Goal: Transaction & Acquisition: Download file/media

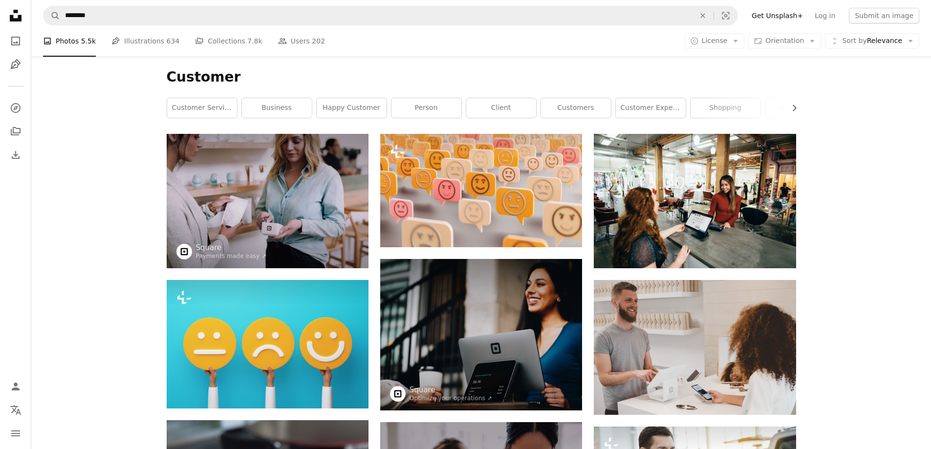
scroll to position [19801, 0]
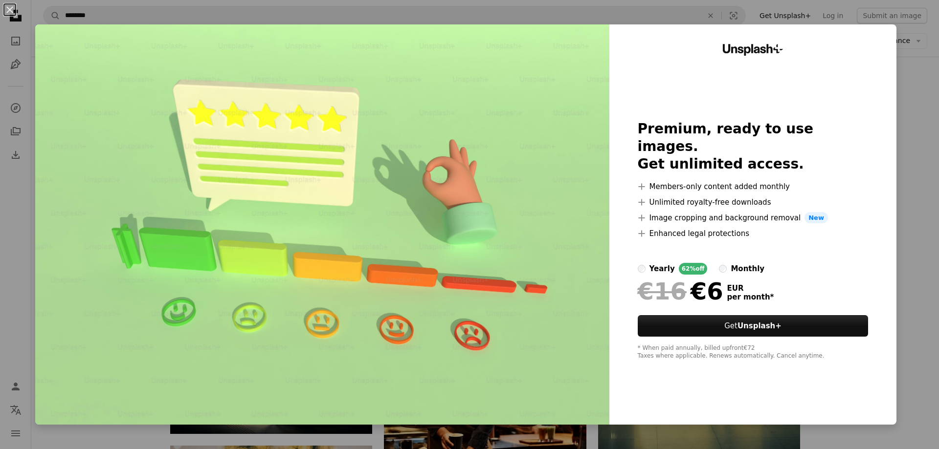
click at [876, 214] on div "Unsplash+ Premium, ready to use images. Get unlimited access. A plus sign Membe…" at bounding box center [752, 224] width 287 height 400
click at [11, 13] on button "An X shape" at bounding box center [10, 10] width 12 height 12
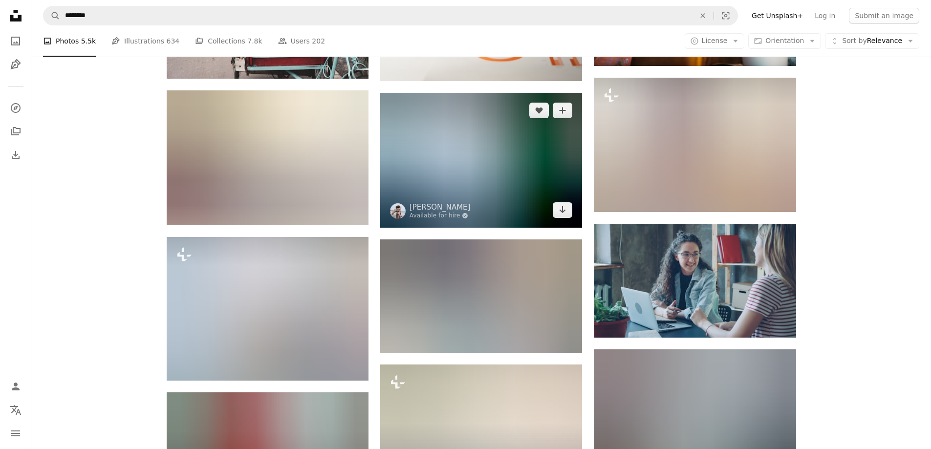
scroll to position [29481, 0]
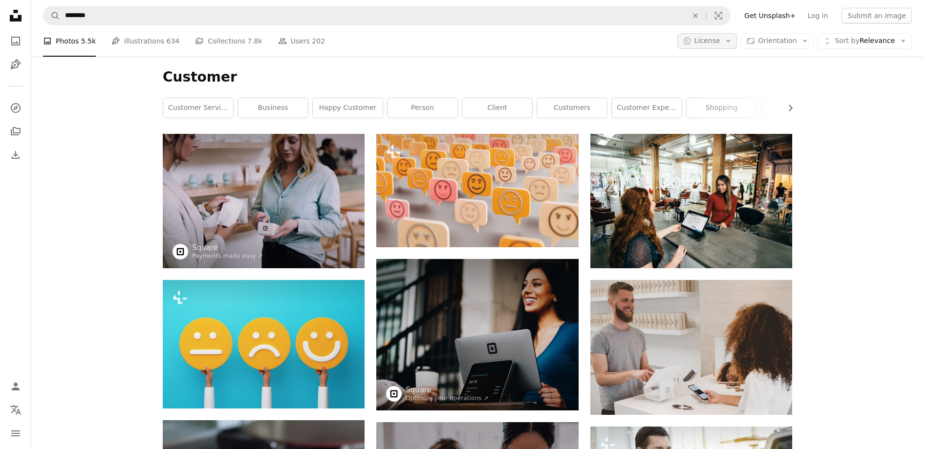
click at [733, 37] on icon "Arrow down" at bounding box center [728, 41] width 9 height 9
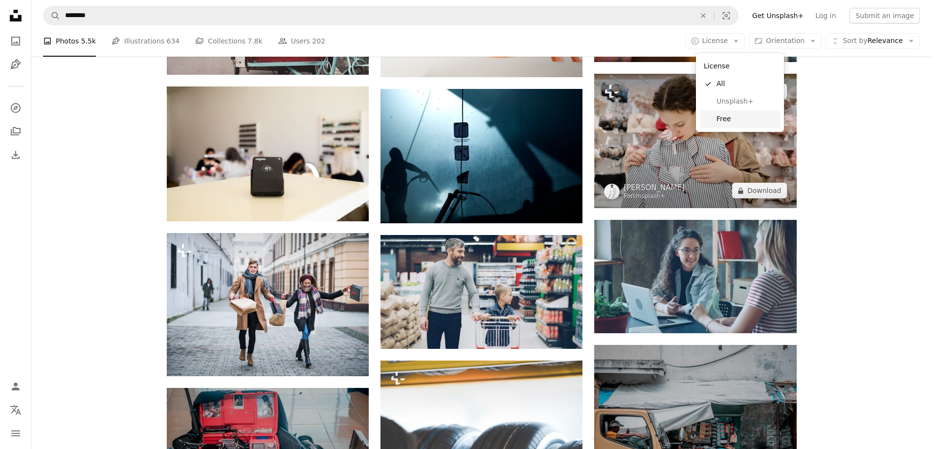
click at [735, 114] on span "Free" at bounding box center [746, 119] width 60 height 10
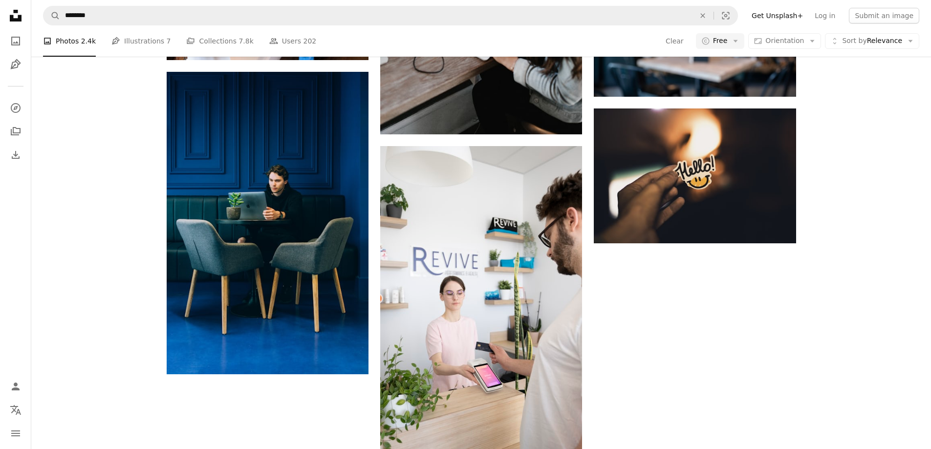
scroll to position [1564, 0]
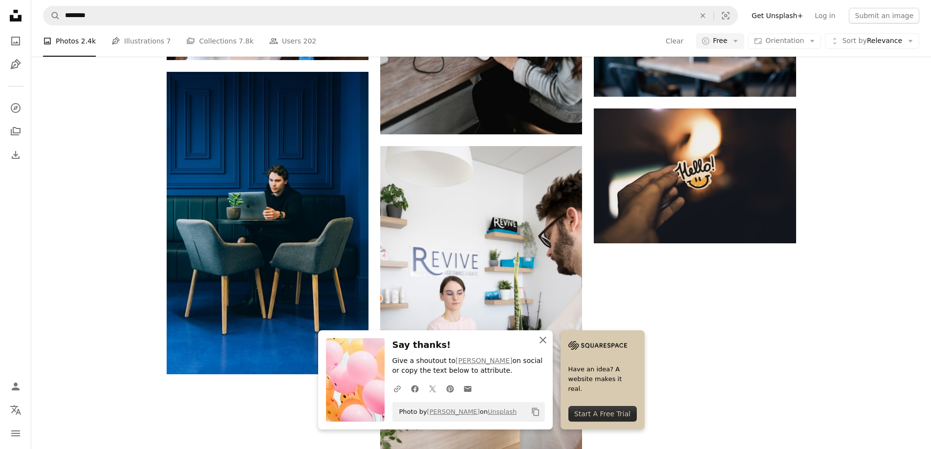
click at [548, 347] on button "An X shape Close" at bounding box center [543, 340] width 20 height 20
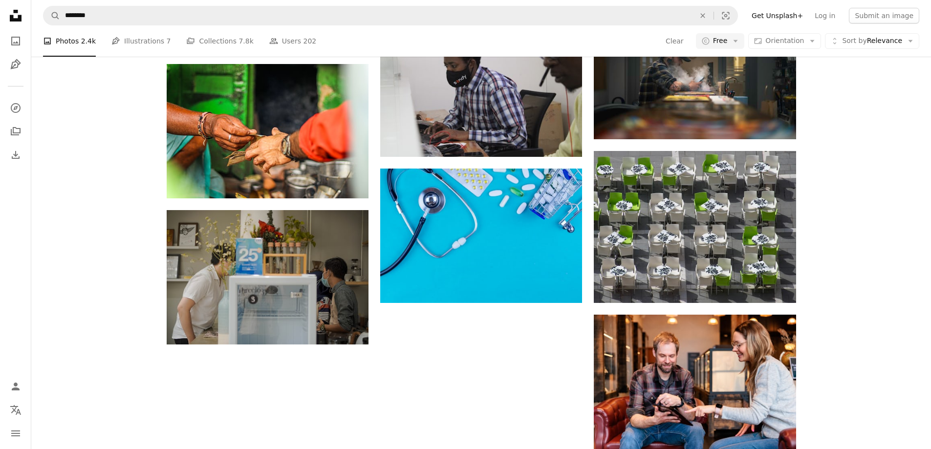
scroll to position [7382, 0]
drag, startPoint x: 659, startPoint y: 249, endPoint x: 820, endPoint y: 208, distance: 166.0
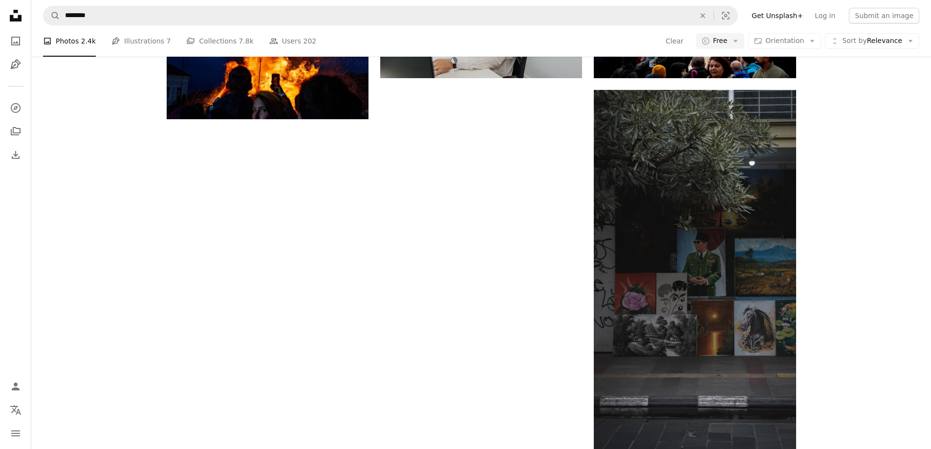
scroll to position [0, 0]
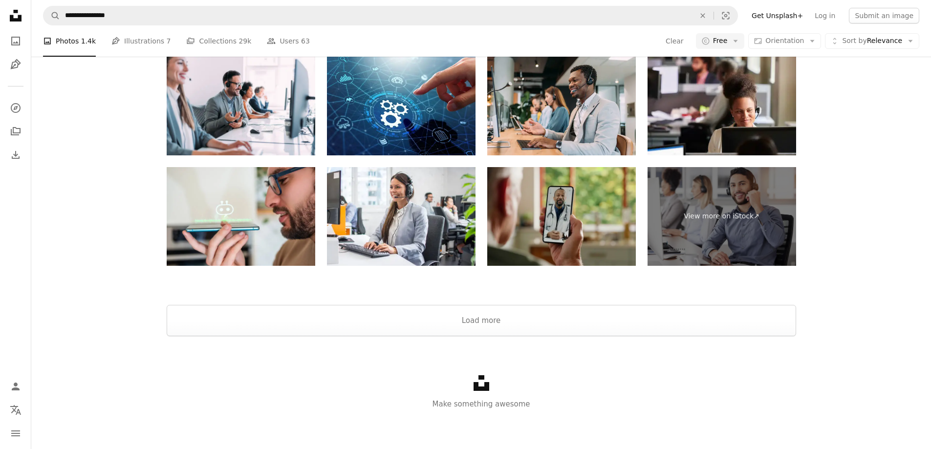
scroll to position [293, 0]
drag, startPoint x: 756, startPoint y: 146, endPoint x: 854, endPoint y: 131, distance: 98.9
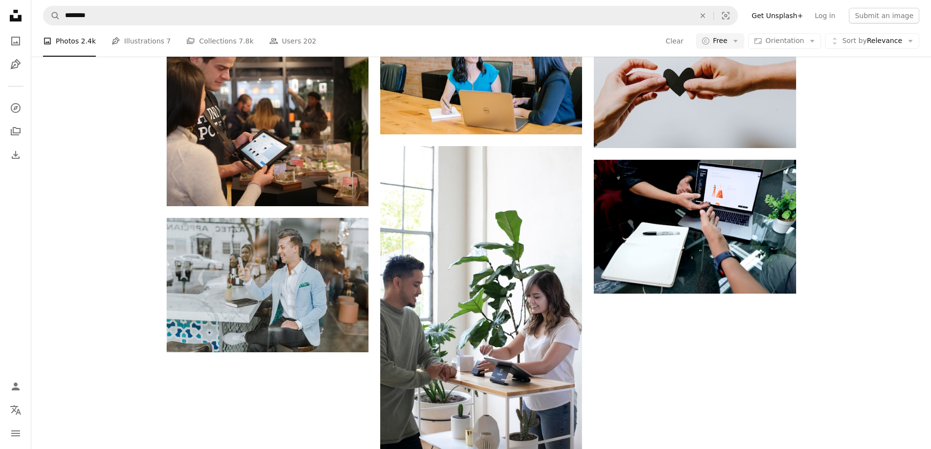
scroll to position [1907, 0]
drag, startPoint x: 665, startPoint y: 205, endPoint x: 869, endPoint y: 119, distance: 220.6
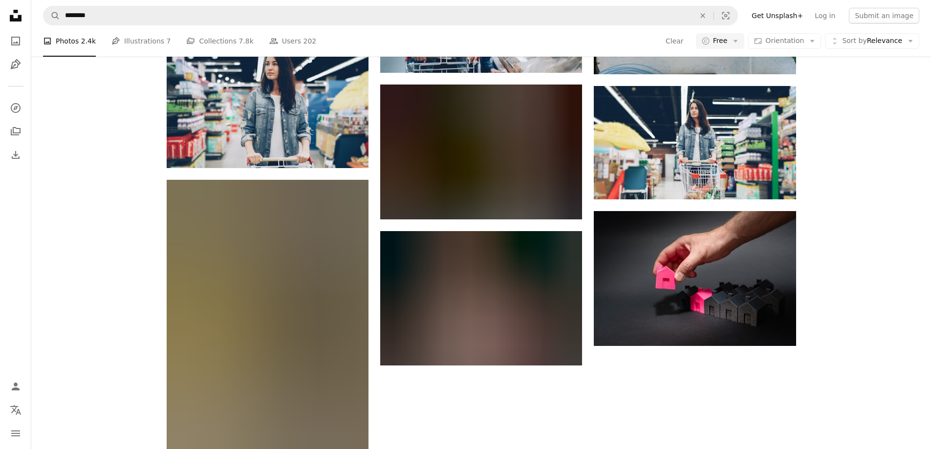
scroll to position [2193, 0]
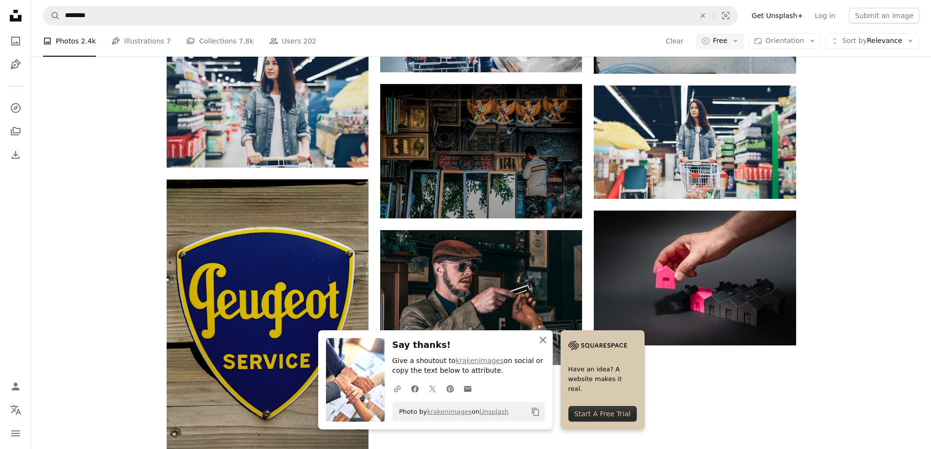
click at [540, 343] on icon "button" at bounding box center [543, 340] width 7 height 7
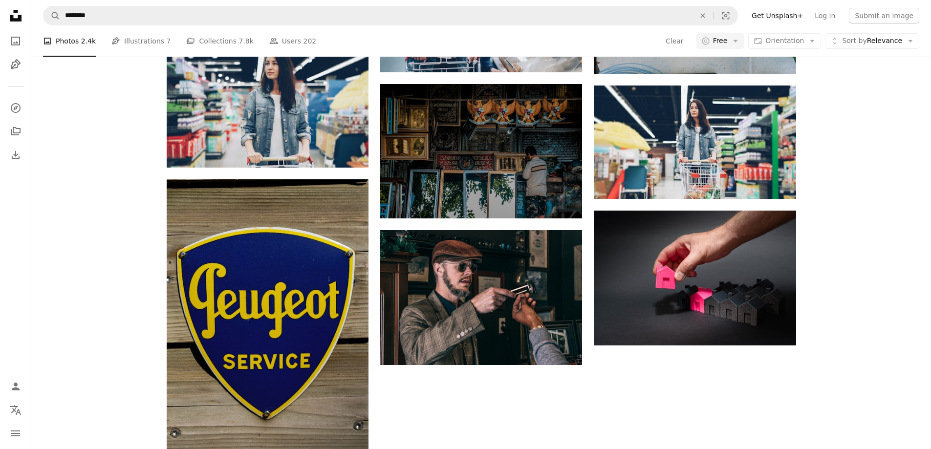
scroll to position [2389, 0]
